Goal: Task Accomplishment & Management: Use online tool/utility

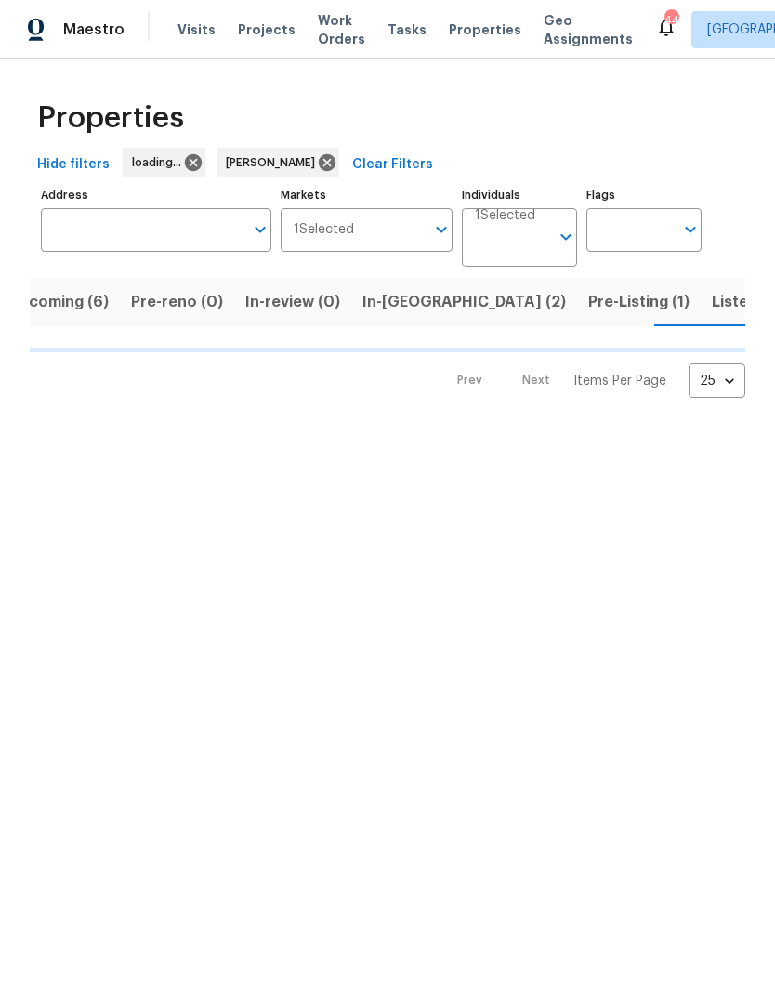
scroll to position [0, 34]
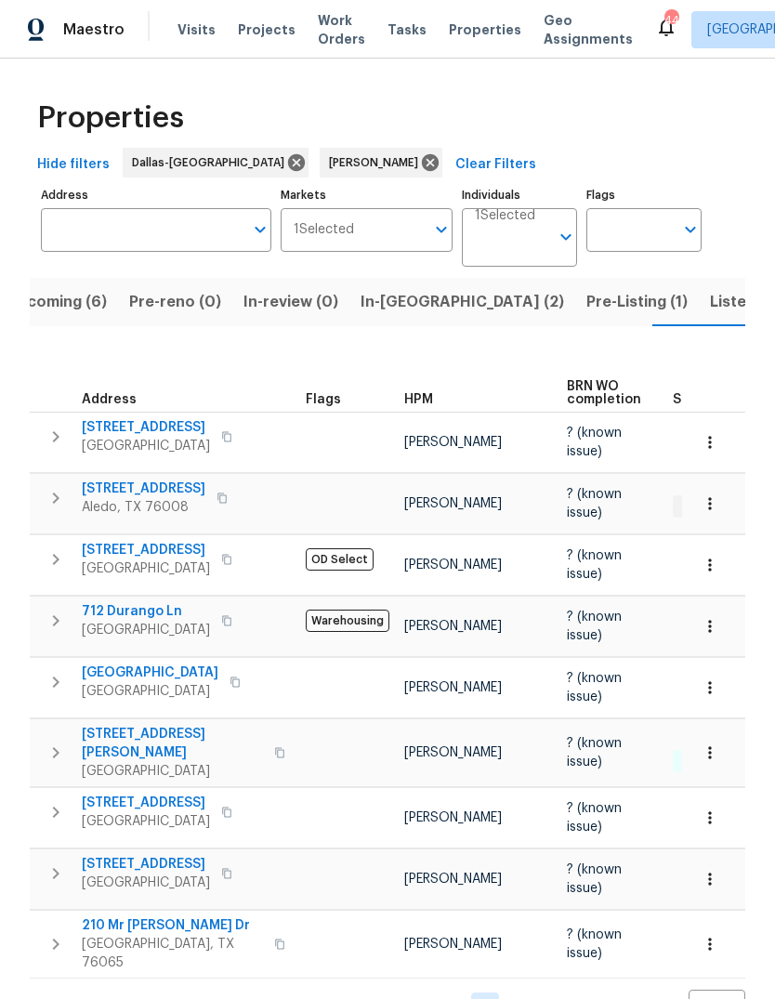
click at [392, 307] on span "In-reno (2)" at bounding box center [461, 302] width 203 height 26
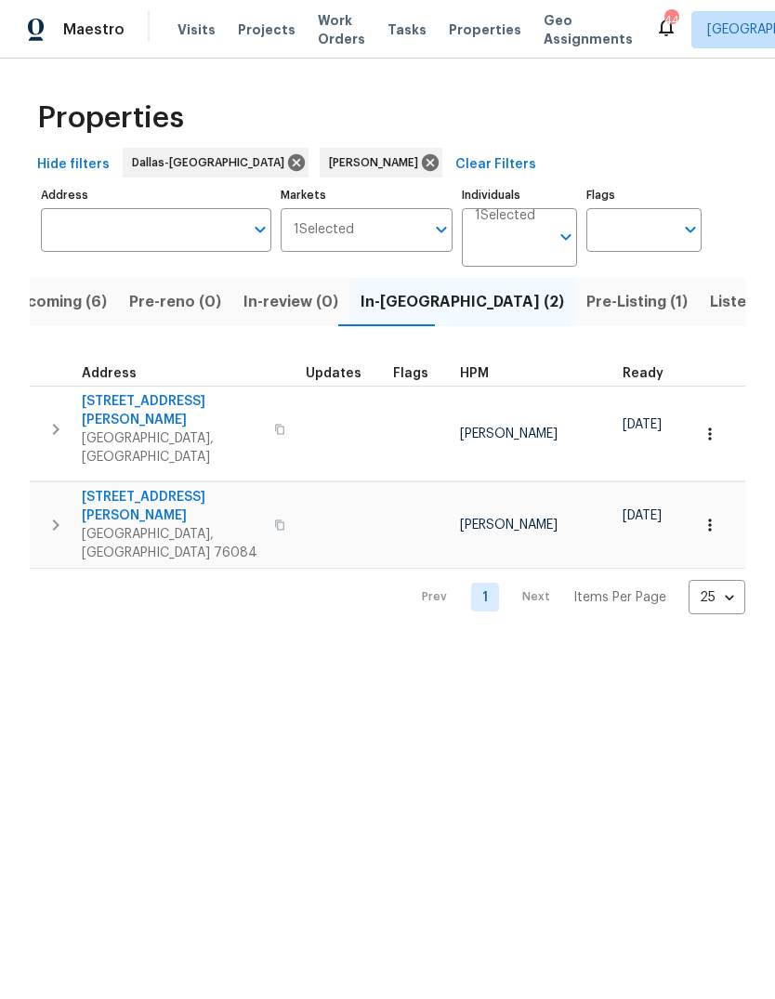
click at [586, 306] on span "Pre-Listing (1)" at bounding box center [636, 302] width 101 height 26
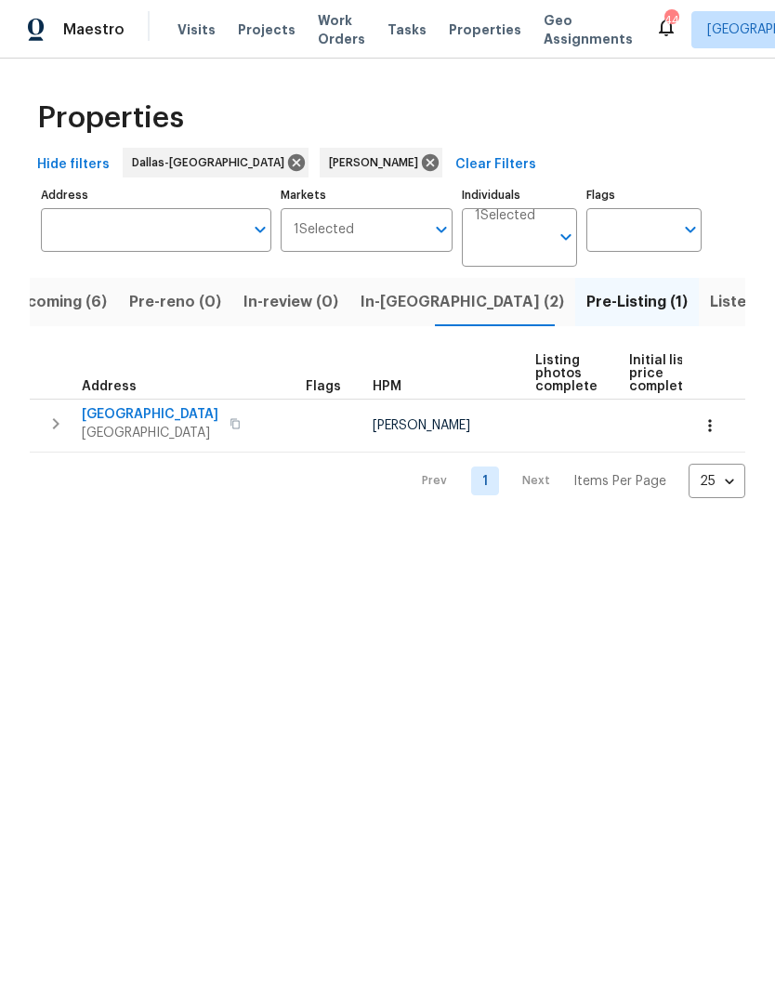
click at [165, 424] on span "Granbury, TX 76049" at bounding box center [150, 433] width 137 height 19
click at [397, 297] on span "In-reno (2)" at bounding box center [461, 302] width 203 height 26
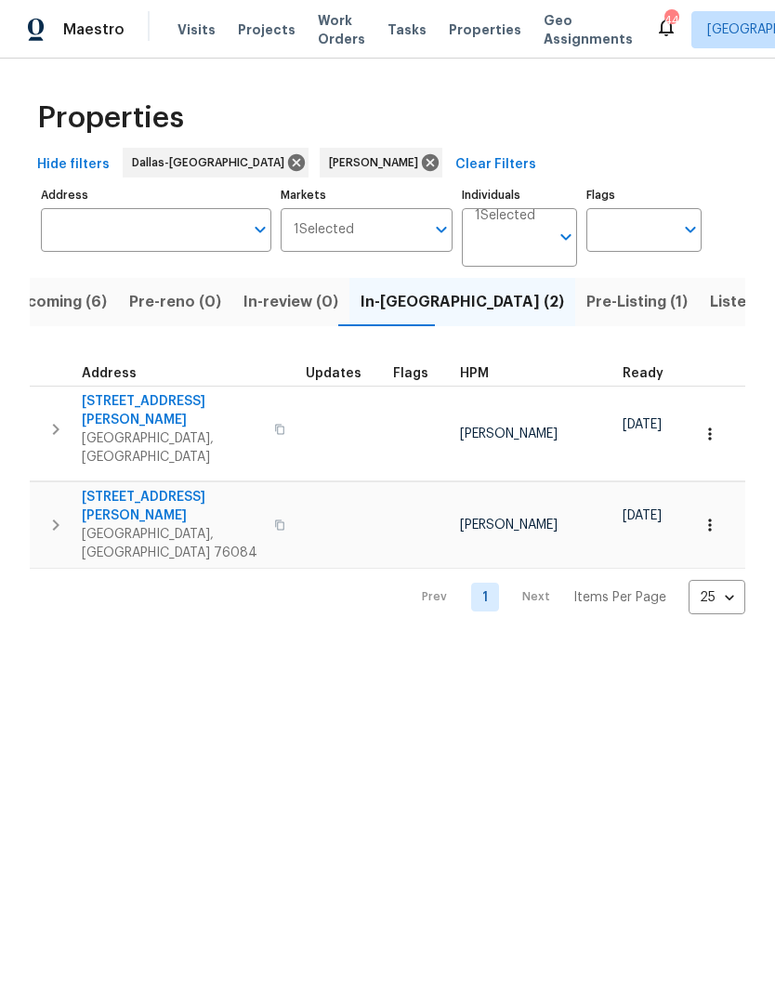
click at [169, 488] on span "124 Crockett Way" at bounding box center [172, 506] width 181 height 37
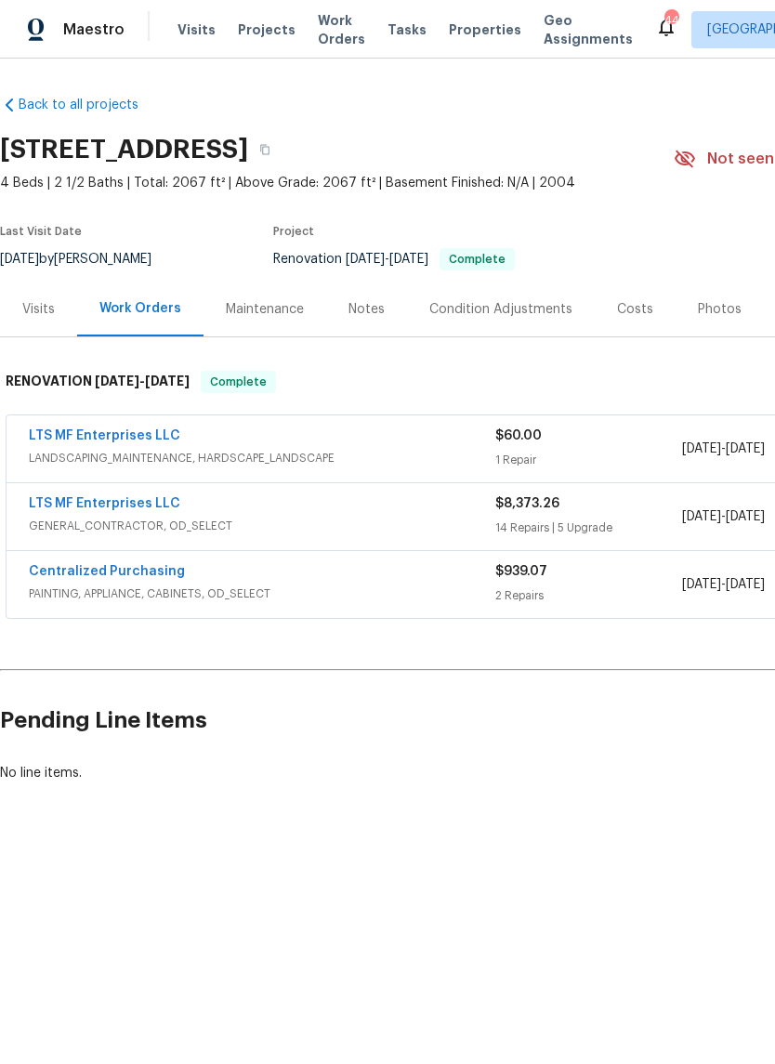
click at [715, 307] on div "Photos" at bounding box center [720, 309] width 44 height 19
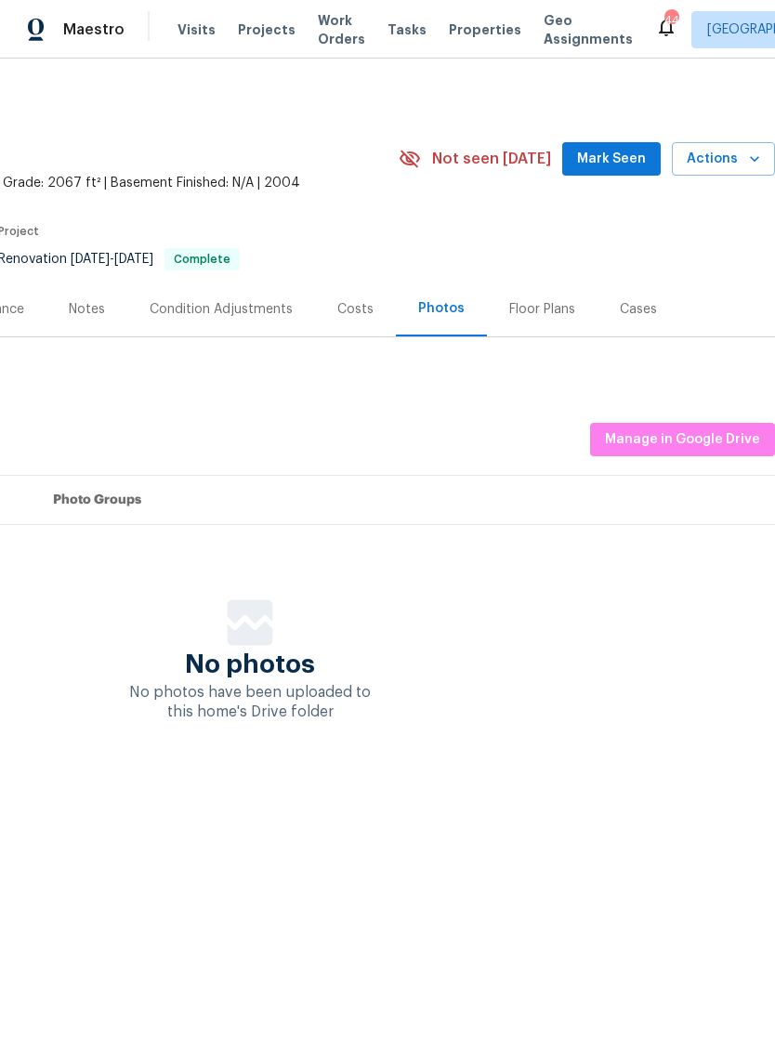
scroll to position [0, 276]
click at [672, 434] on span "Manage in Google Drive" at bounding box center [682, 439] width 155 height 23
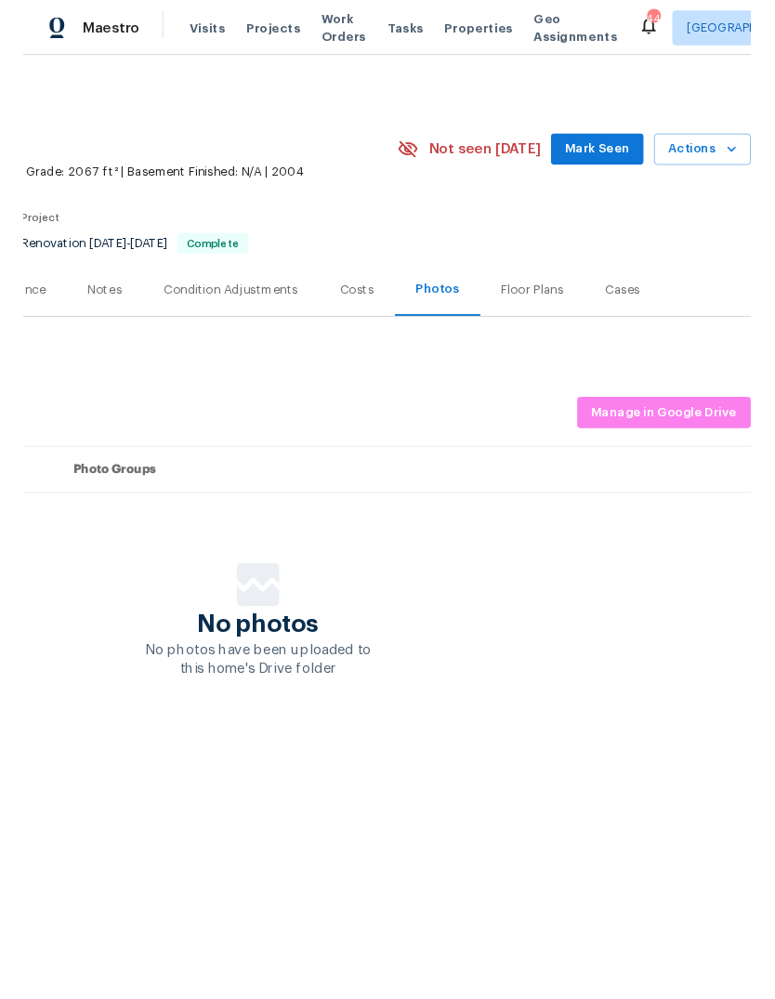
scroll to position [0, 275]
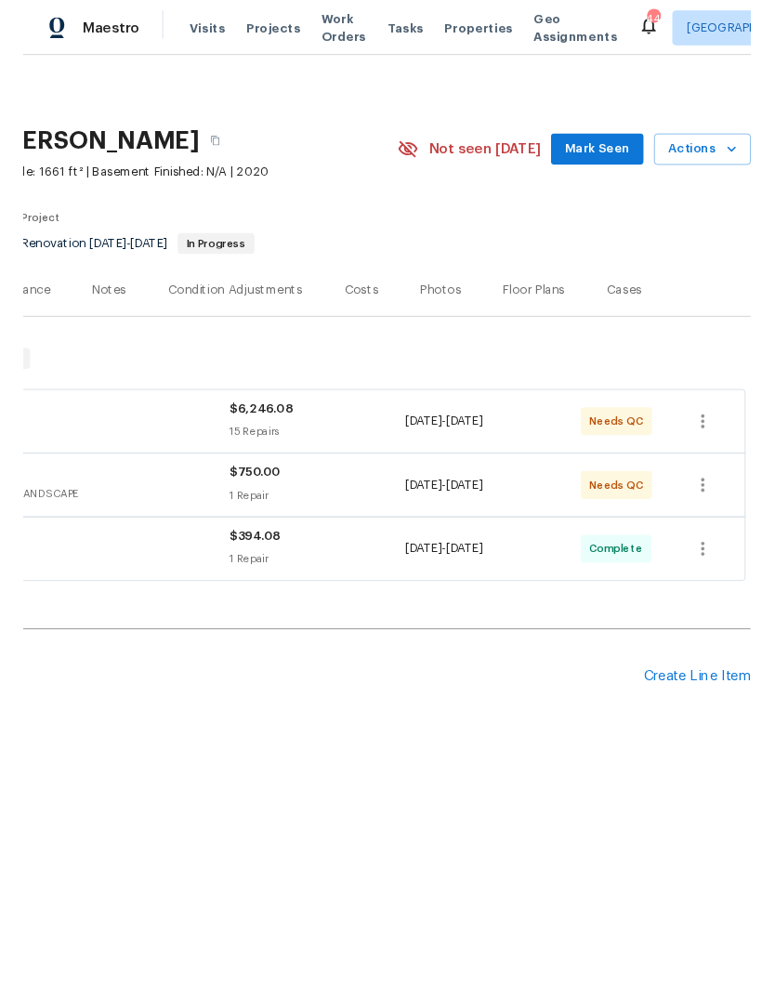
scroll to position [0, 275]
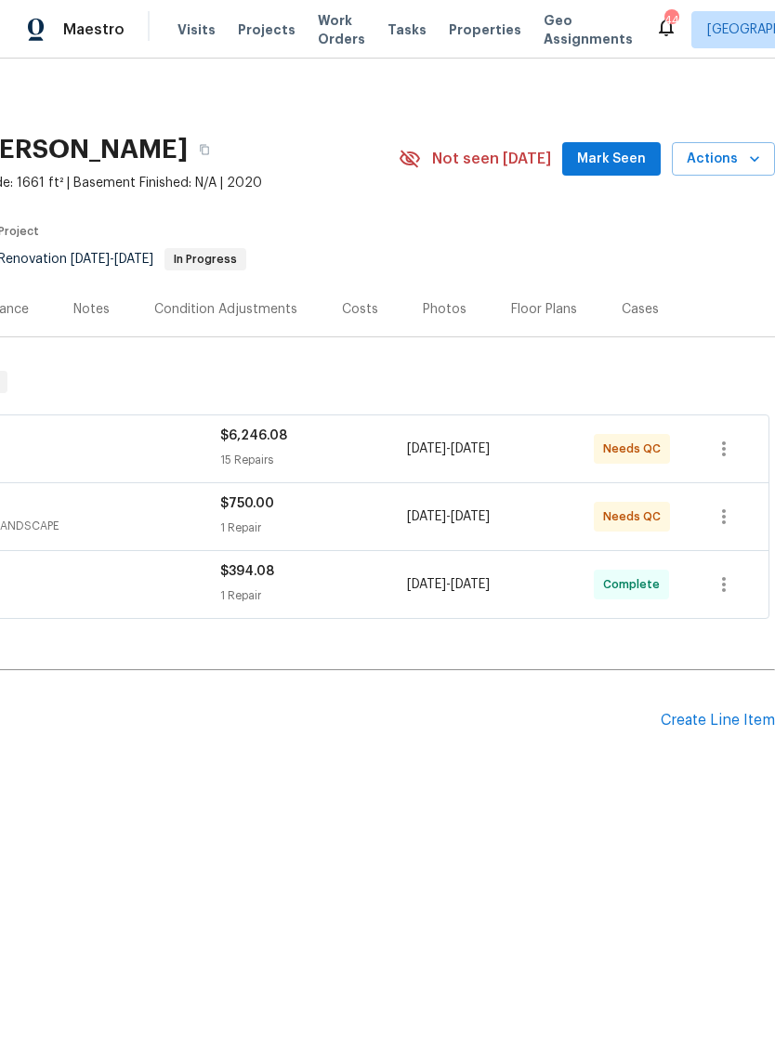
click at [739, 157] on span "Actions" at bounding box center [722, 159] width 73 height 23
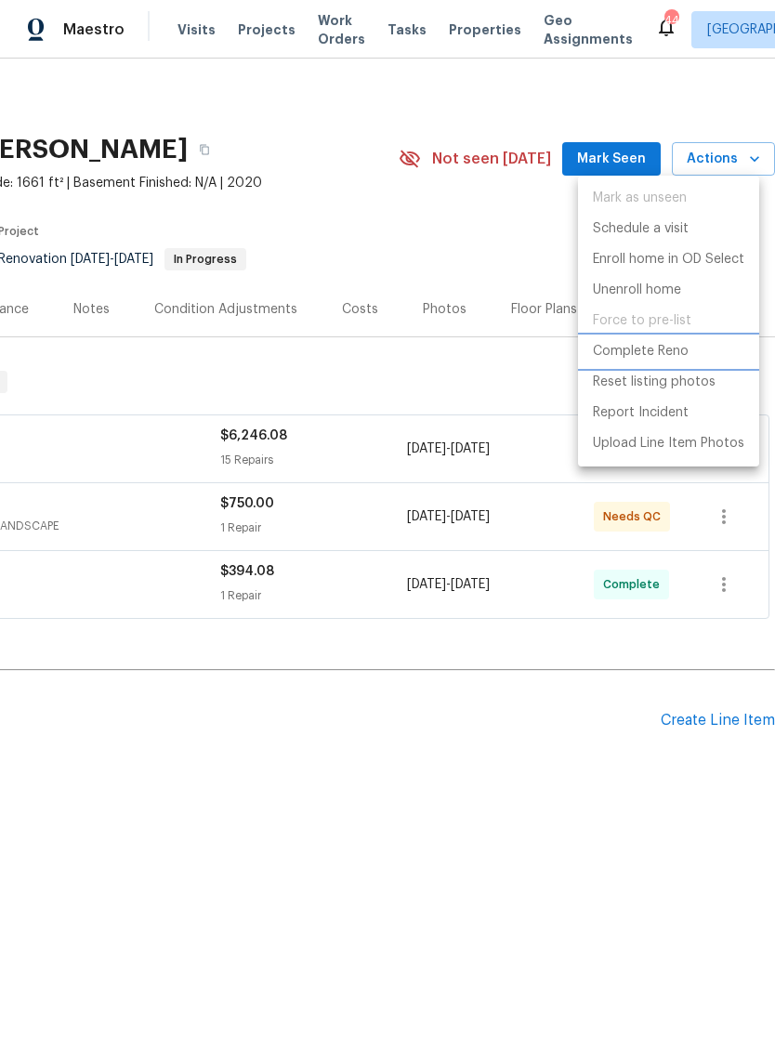
click at [670, 346] on p "Complete Reno" at bounding box center [641, 352] width 96 height 20
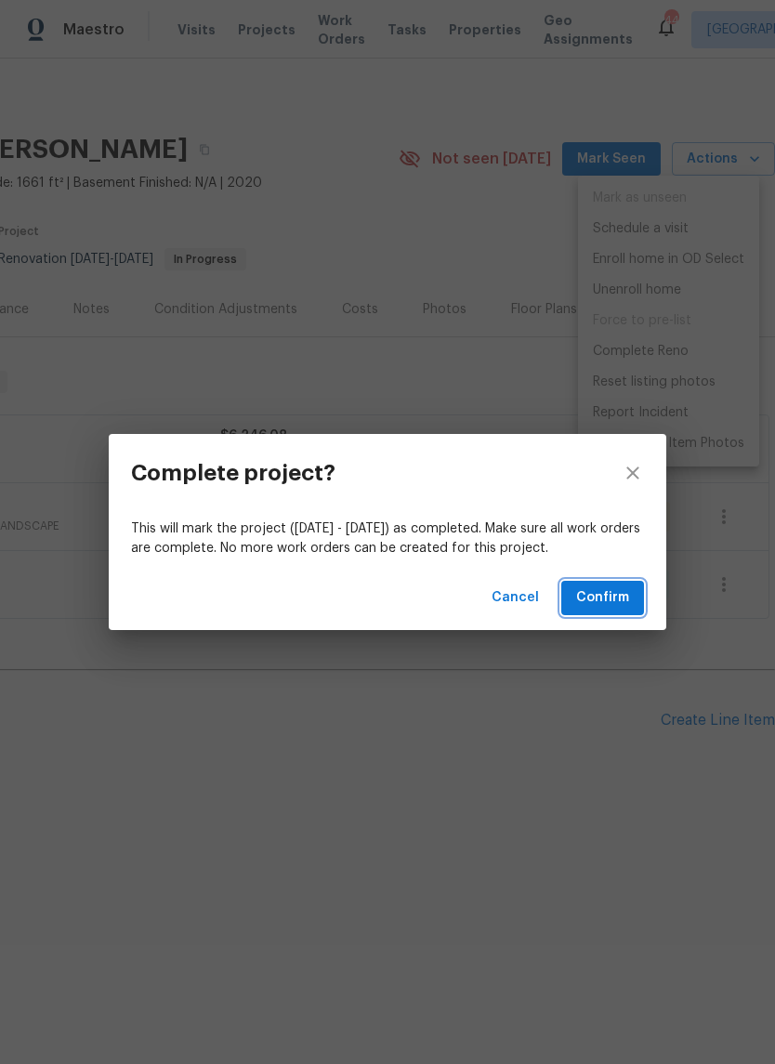
click at [616, 593] on span "Confirm" at bounding box center [602, 597] width 53 height 23
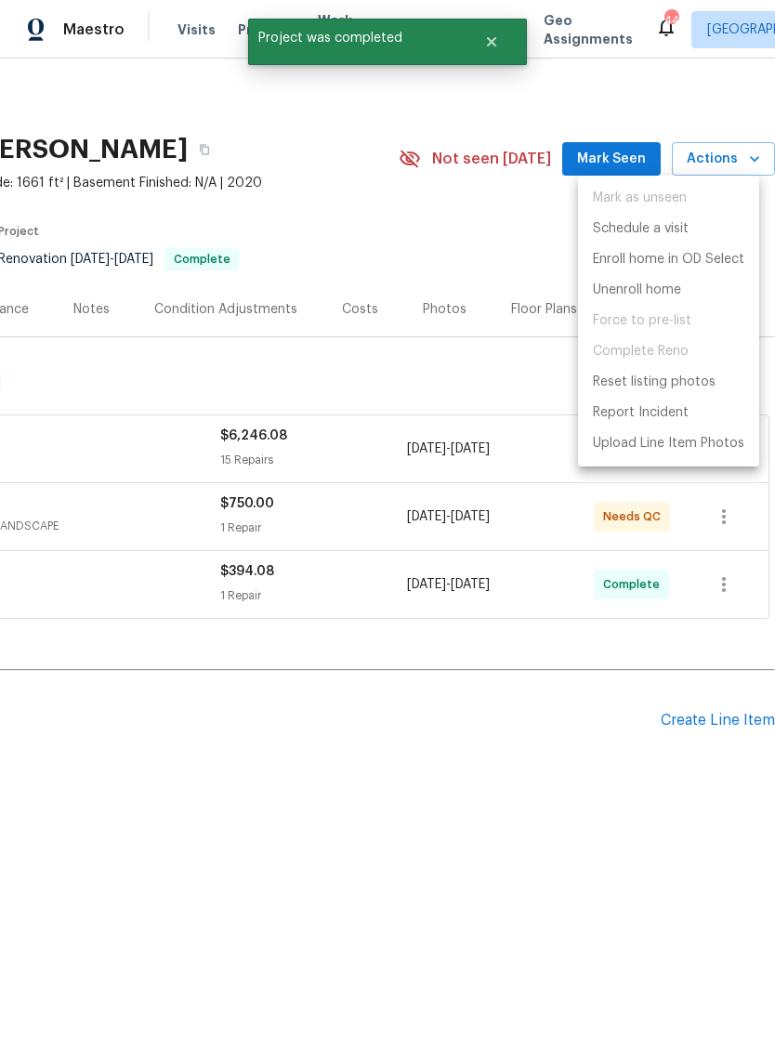
click at [503, 235] on div at bounding box center [387, 532] width 775 height 1064
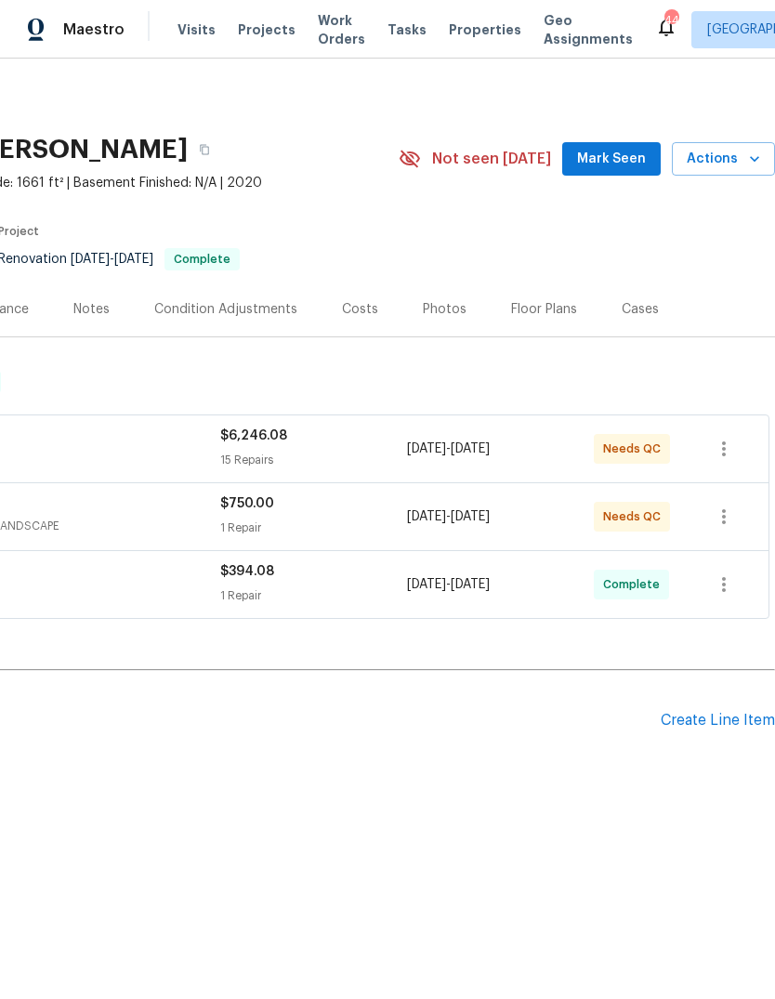
click at [710, 157] on span "Actions" at bounding box center [722, 159] width 73 height 23
click at [732, 162] on span "Actions" at bounding box center [722, 159] width 73 height 23
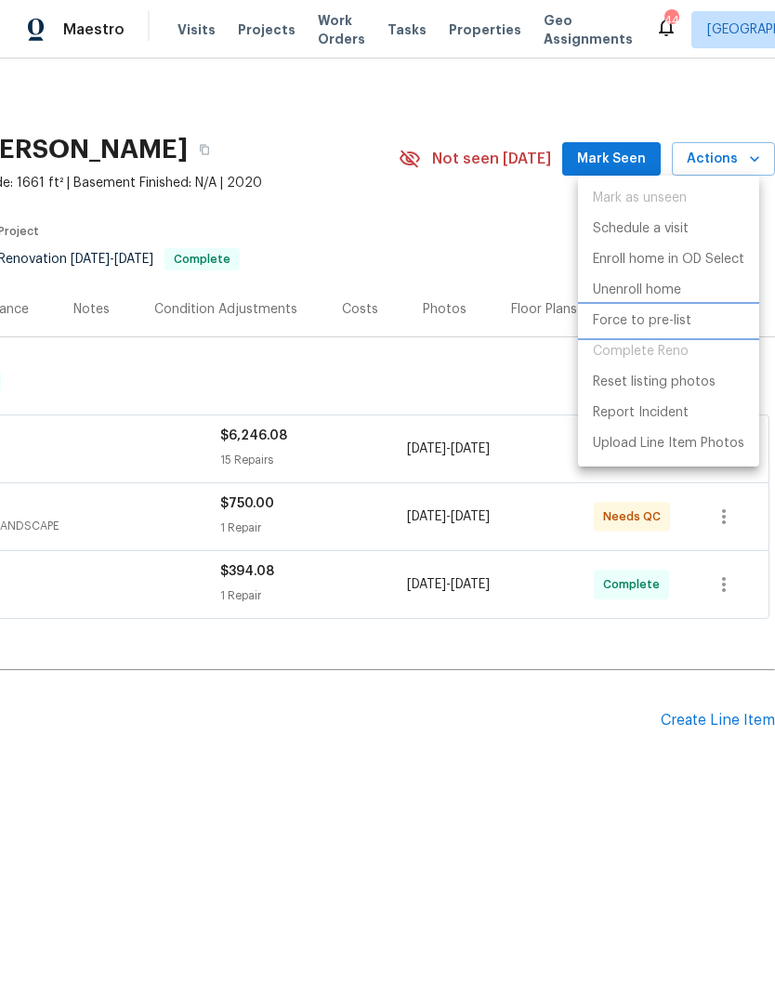
click at [672, 319] on p "Force to pre-list" at bounding box center [642, 321] width 98 height 20
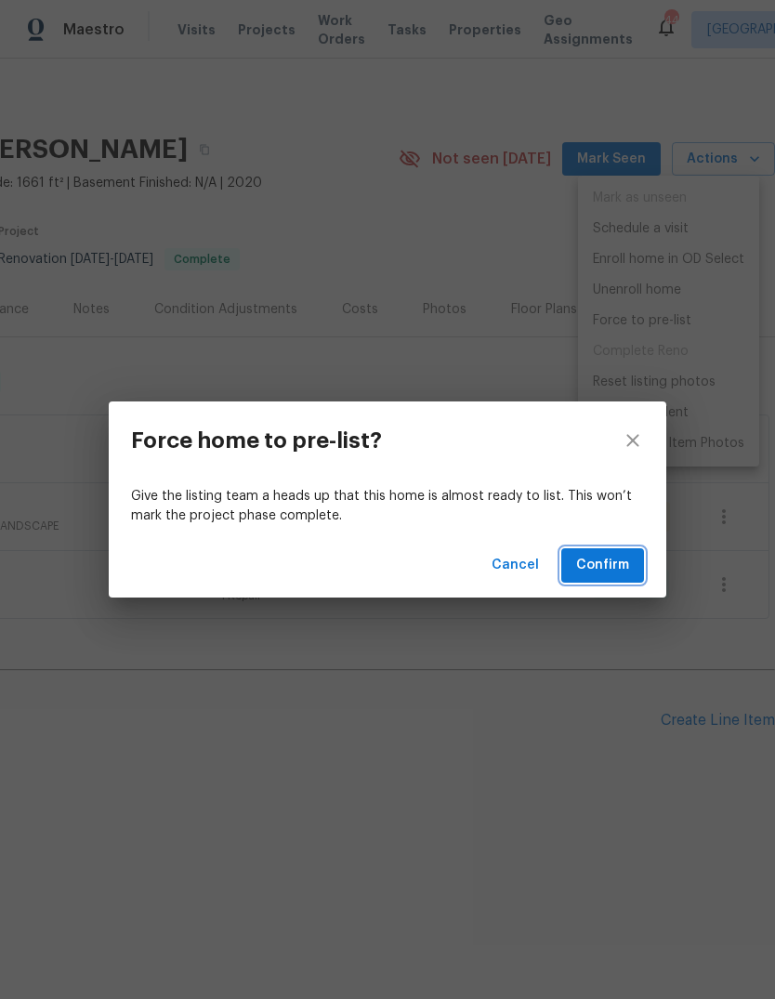
click at [615, 566] on span "Confirm" at bounding box center [602, 565] width 53 height 23
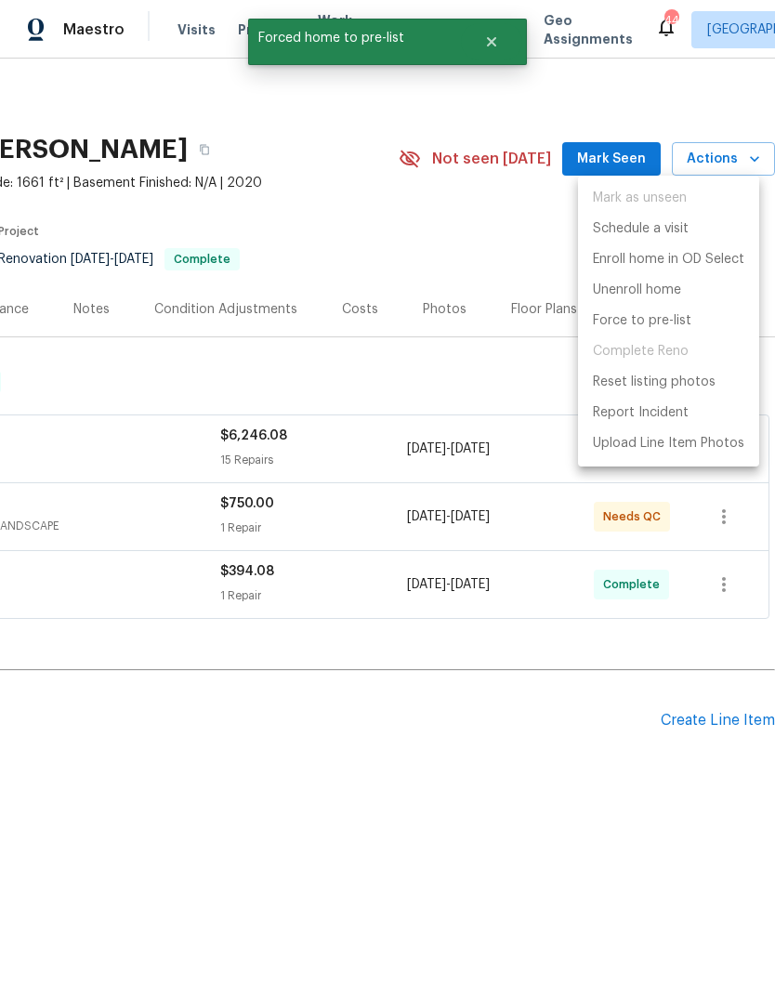
click at [486, 257] on div at bounding box center [387, 499] width 775 height 999
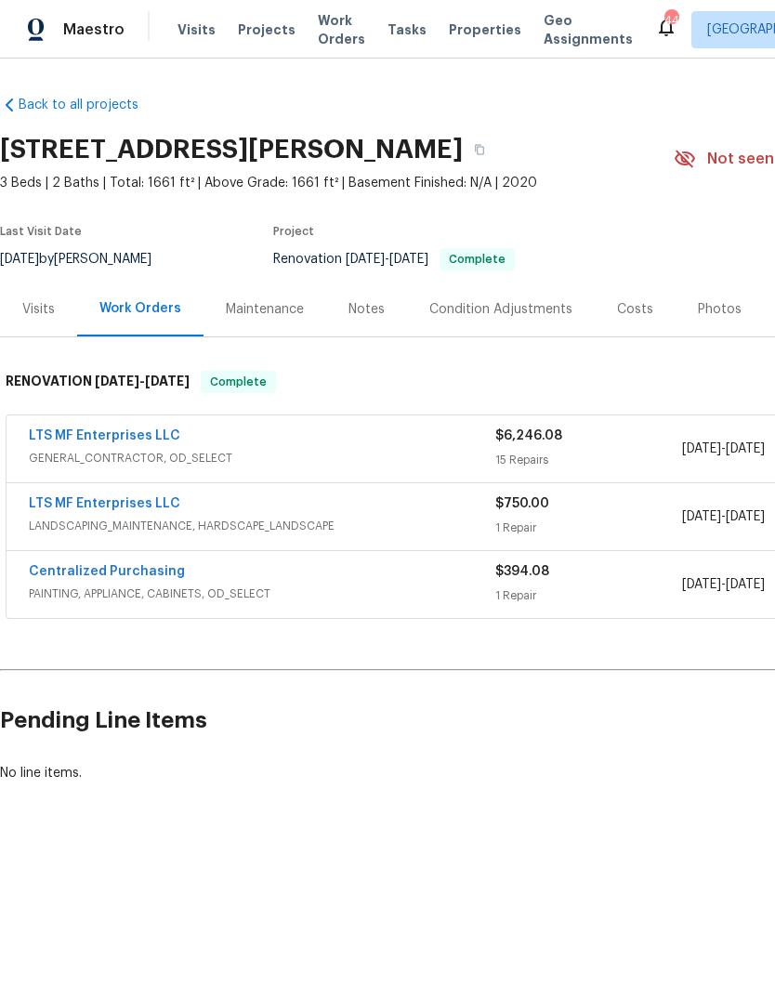
scroll to position [0, 0]
click at [373, 307] on div "Notes" at bounding box center [366, 309] width 36 height 19
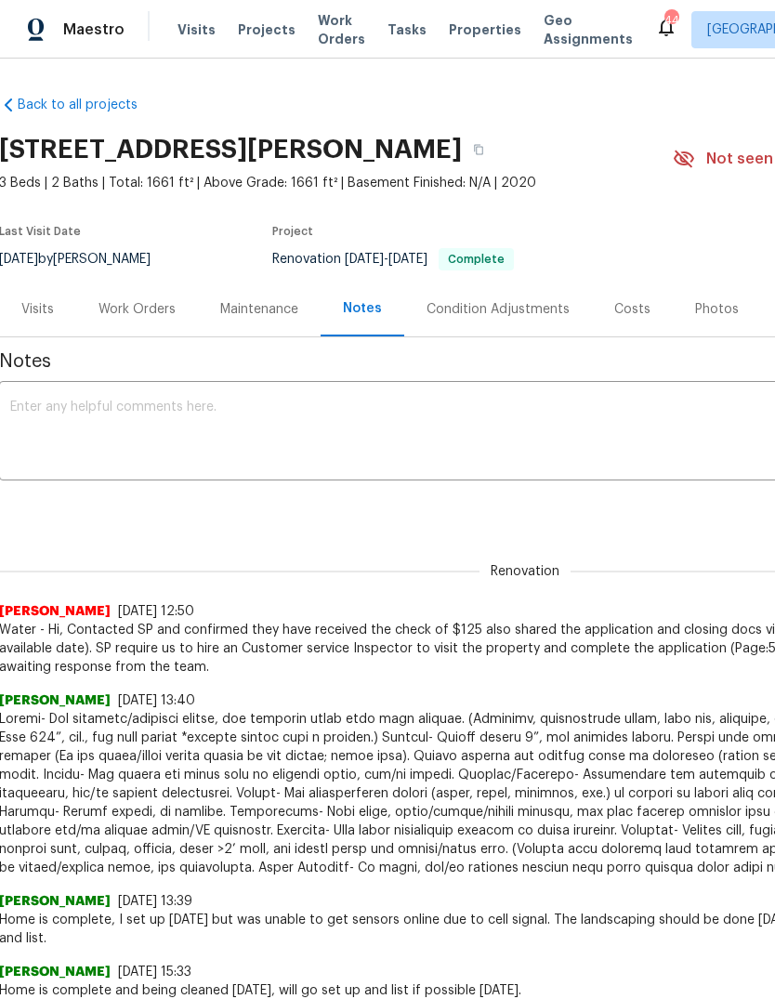
scroll to position [0, 1]
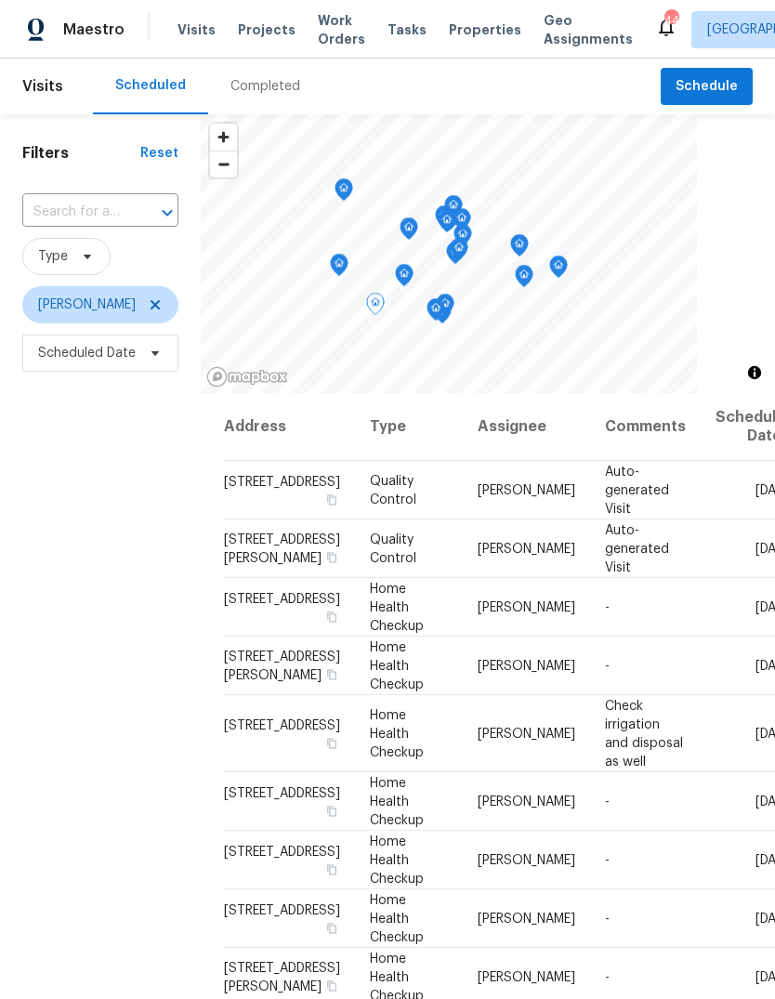
click at [0, 0] on icon at bounding box center [0, 0] width 0 height 0
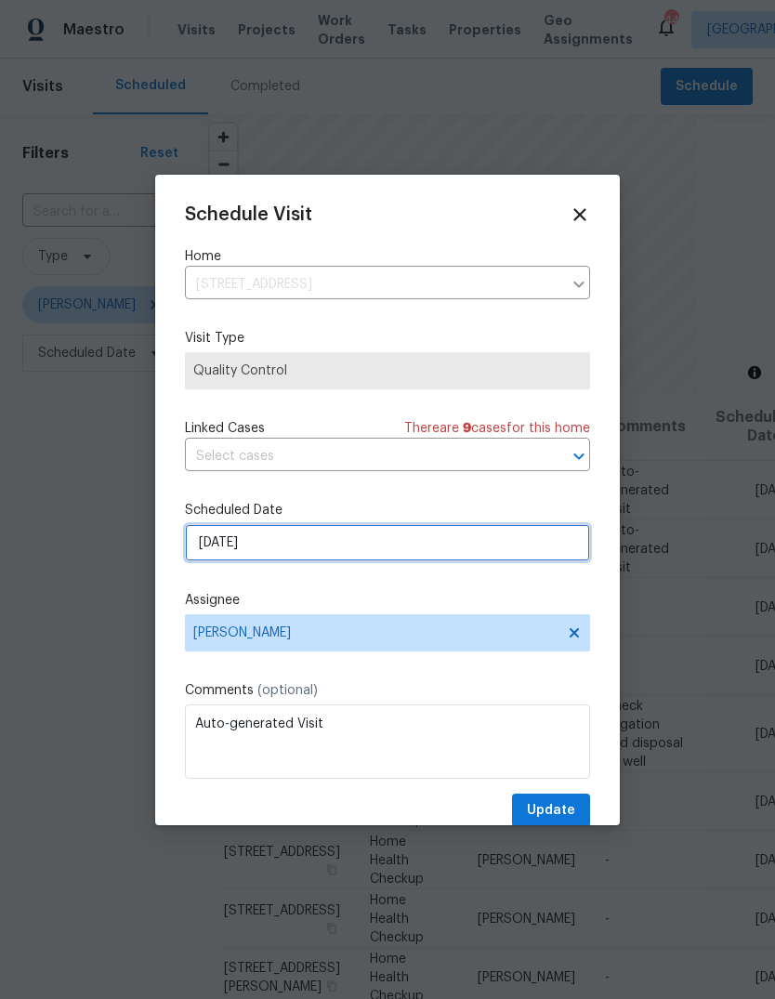
click at [310, 550] on input "[DATE]" at bounding box center [387, 542] width 405 height 37
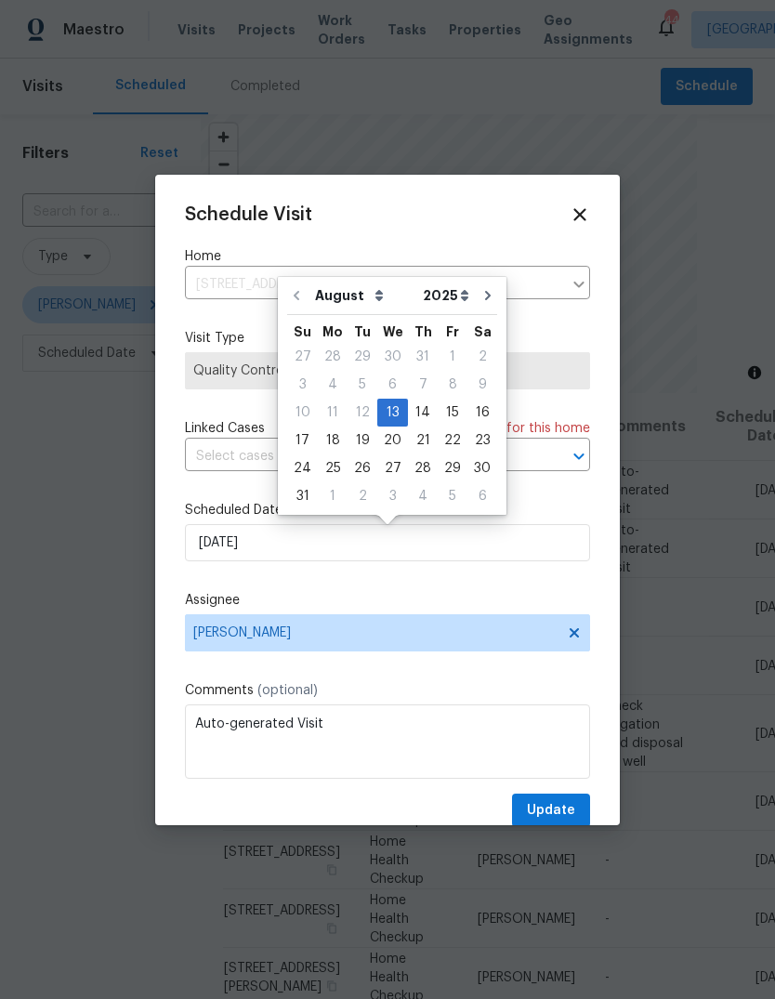
click at [500, 204] on div "Schedule Visit" at bounding box center [387, 214] width 405 height 20
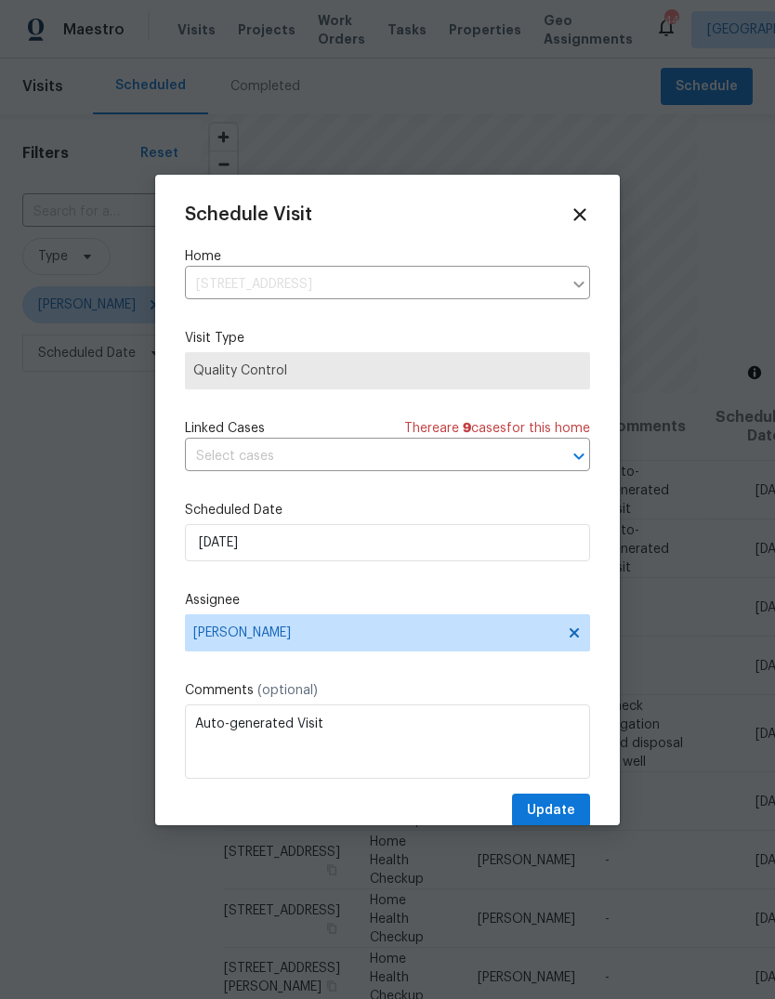
click at [581, 209] on icon at bounding box center [579, 214] width 20 height 20
